Goal: Task Accomplishment & Management: Manage account settings

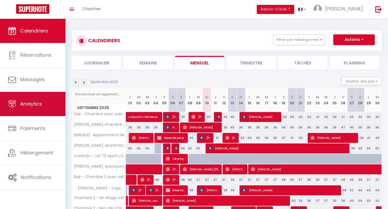
click at [47, 103] on link "Analytics" at bounding box center [32, 104] width 65 height 24
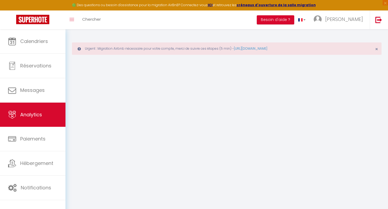
select select "2025"
select select "9"
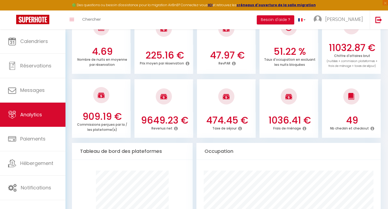
scroll to position [192, 0]
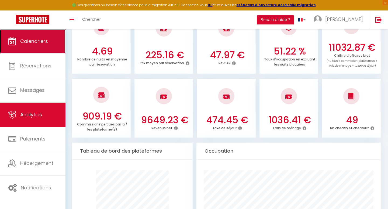
click at [43, 43] on span "Calendriers" at bounding box center [34, 41] width 28 height 7
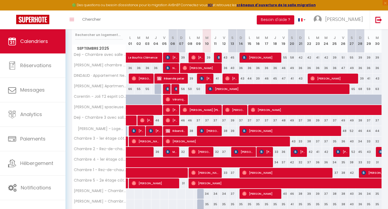
scroll to position [93, 0]
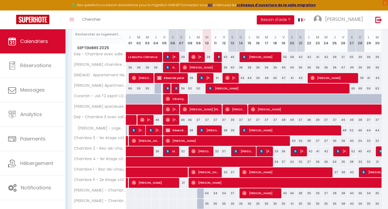
click at [283, 77] on div "47" at bounding box center [283, 78] width 9 height 10
type input "47"
type input "Ven 19 Septembre 2025"
type input "Sam 20 Septembre 2025"
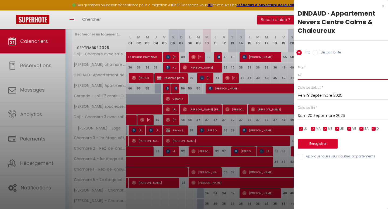
click at [307, 74] on input "47" at bounding box center [342, 75] width 90 height 10
type input "4"
type input "39"
click at [312, 142] on button "Enregistrer" at bounding box center [317, 144] width 40 height 10
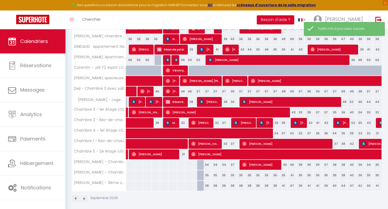
scroll to position [126, 0]
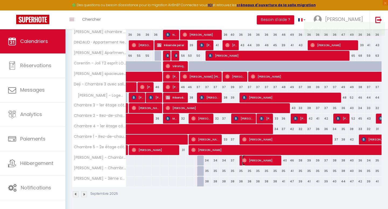
click at [254, 160] on span "[PERSON_NAME]" at bounding box center [260, 161] width 37 height 10
select select "OK"
select select "0"
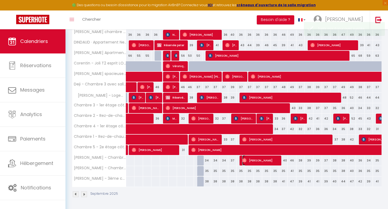
select select "1"
select select
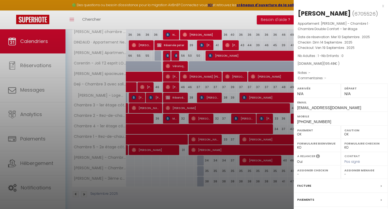
click at [257, 177] on div at bounding box center [194, 104] width 388 height 209
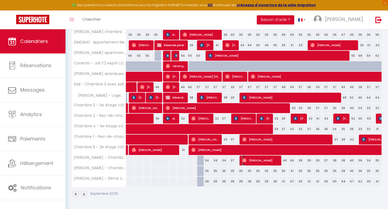
click at [253, 159] on span "[PERSON_NAME]" at bounding box center [260, 161] width 37 height 10
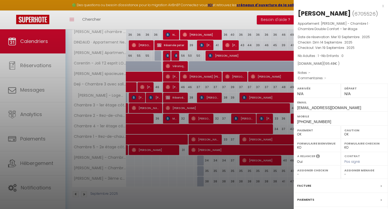
click at [253, 177] on div at bounding box center [194, 104] width 388 height 209
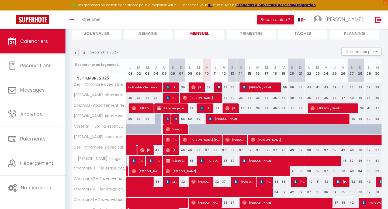
scroll to position [53, 0]
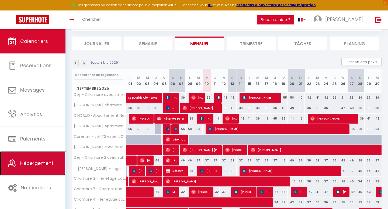
click at [38, 167] on link "Hébergement" at bounding box center [32, 164] width 65 height 24
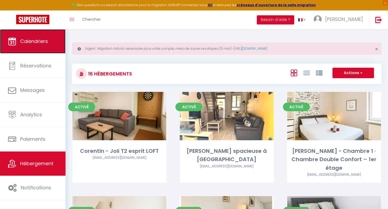
click at [44, 38] on span "Calendriers" at bounding box center [34, 41] width 28 height 7
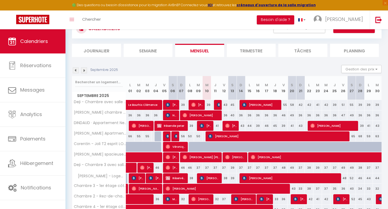
scroll to position [50, 0]
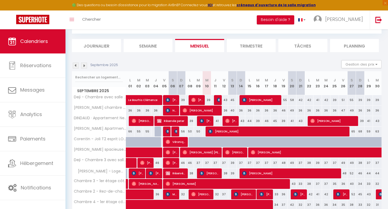
click at [302, 141] on div at bounding box center [303, 145] width 9 height 10
type input "90"
type input "Dim 21 Septembre 2025"
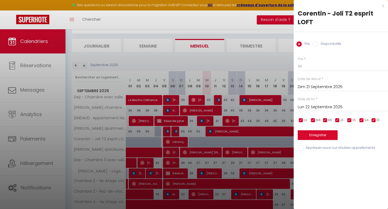
click at [314, 107] on input "Lun 22 Septembre 2025" at bounding box center [342, 107] width 90 height 7
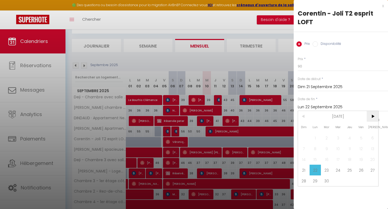
click at [372, 114] on span ">" at bounding box center [372, 116] width 12 height 11
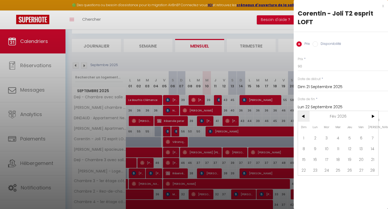
click at [304, 114] on span "<" at bounding box center [304, 116] width 12 height 11
click at [301, 117] on span "<" at bounding box center [304, 116] width 12 height 11
click at [337, 178] on span "31" at bounding box center [338, 181] width 12 height 11
type input "Mer 31 Décembre 2025"
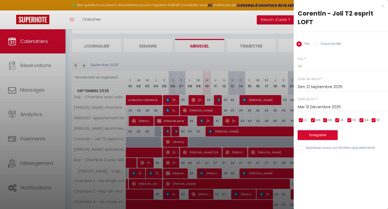
click at [323, 136] on button "Enregistrer" at bounding box center [317, 136] width 40 height 10
